Goal: Participate in discussion: Engage in conversation with other users on a specific topic

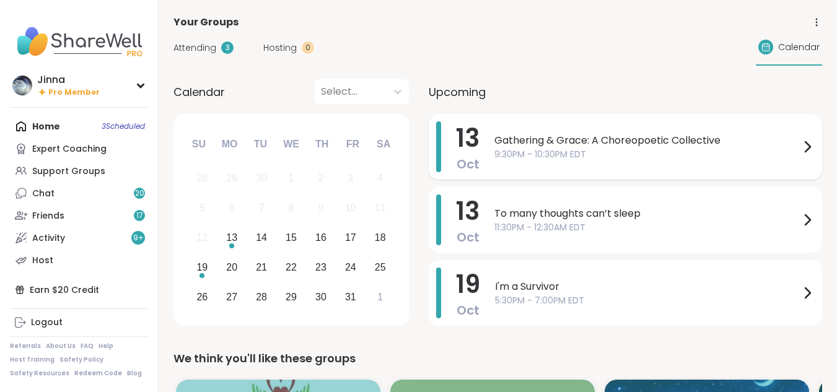
click at [561, 148] on span "9:30PM - 10:30PM EDT" at bounding box center [646, 154] width 305 height 13
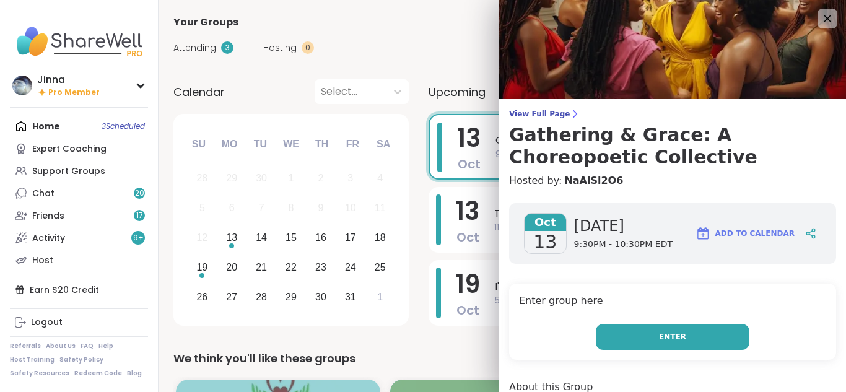
click at [659, 335] on span "Enter" at bounding box center [672, 337] width 27 height 11
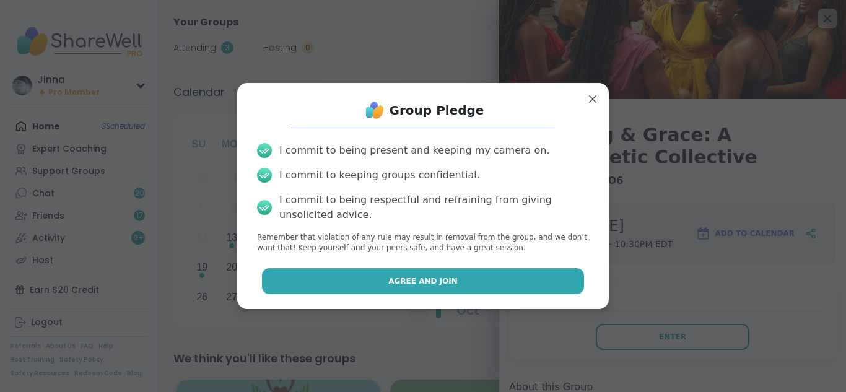
click at [430, 272] on button "Agree and Join" at bounding box center [423, 281] width 323 height 26
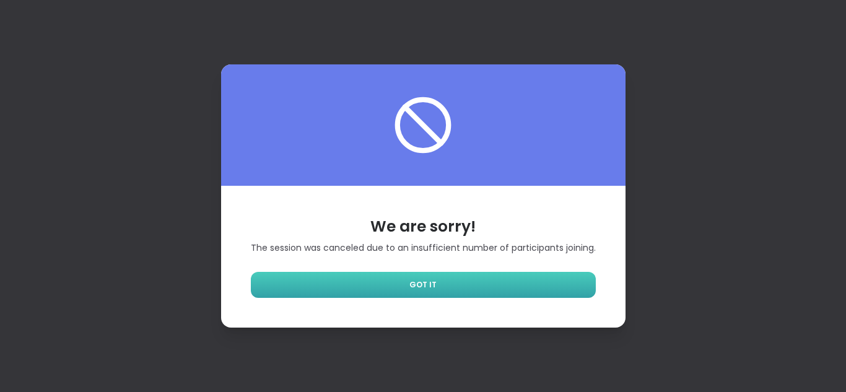
click at [426, 276] on link "GOT IT" at bounding box center [423, 285] width 345 height 26
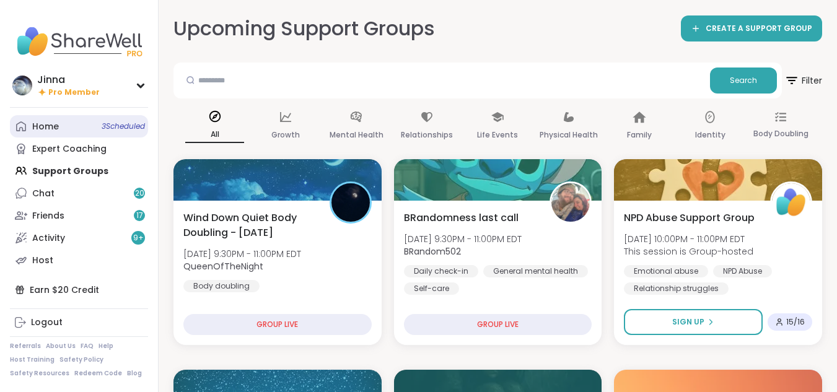
click at [48, 125] on div "Home 3 Scheduled" at bounding box center [45, 127] width 27 height 12
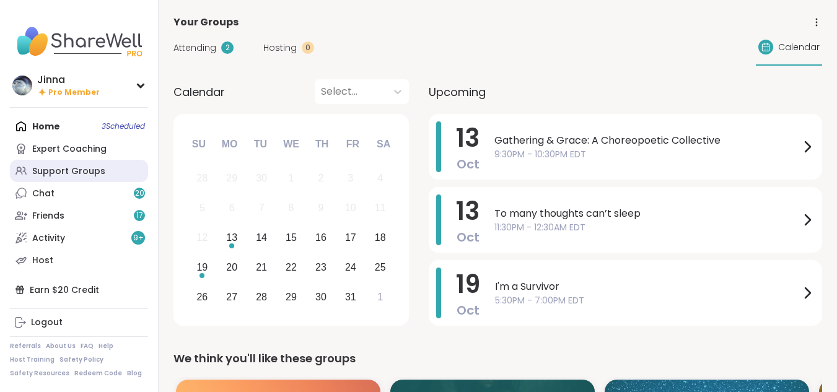
click at [57, 166] on div "Support Groups" at bounding box center [68, 171] width 73 height 12
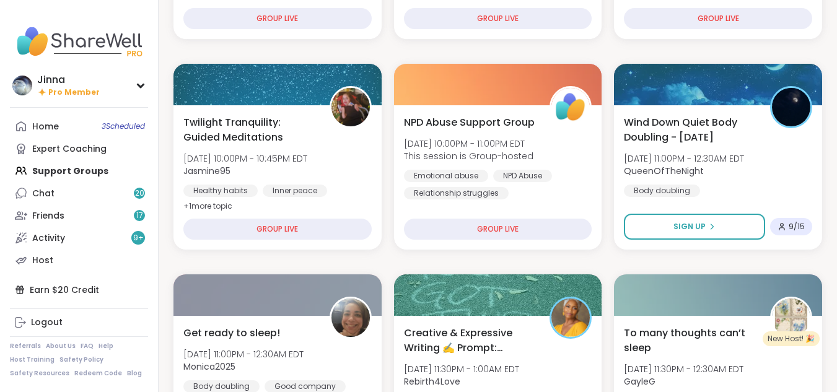
scroll to position [289, 0]
